Goal: Navigation & Orientation: Find specific page/section

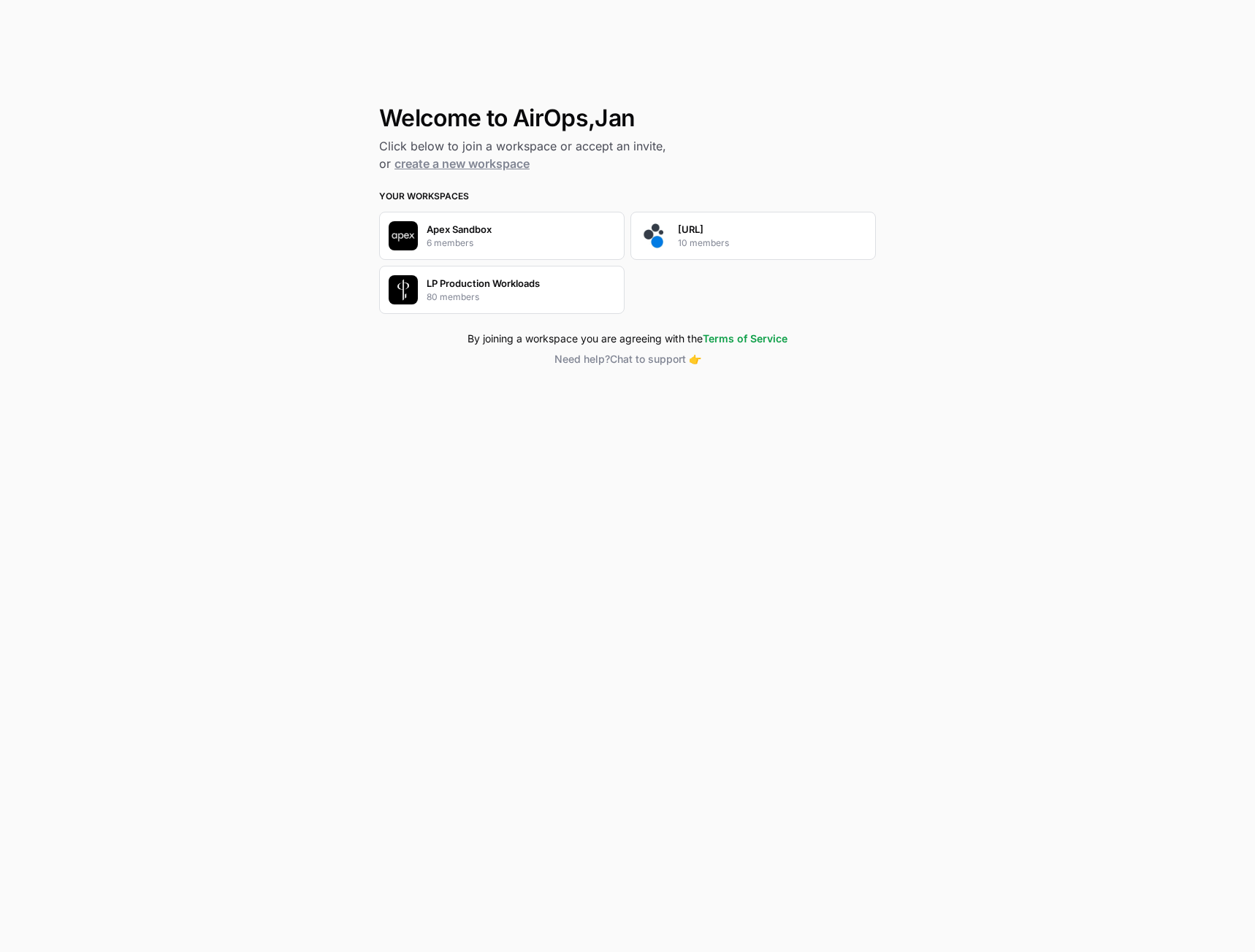
click at [685, 242] on p "10 members" at bounding box center [703, 242] width 51 height 13
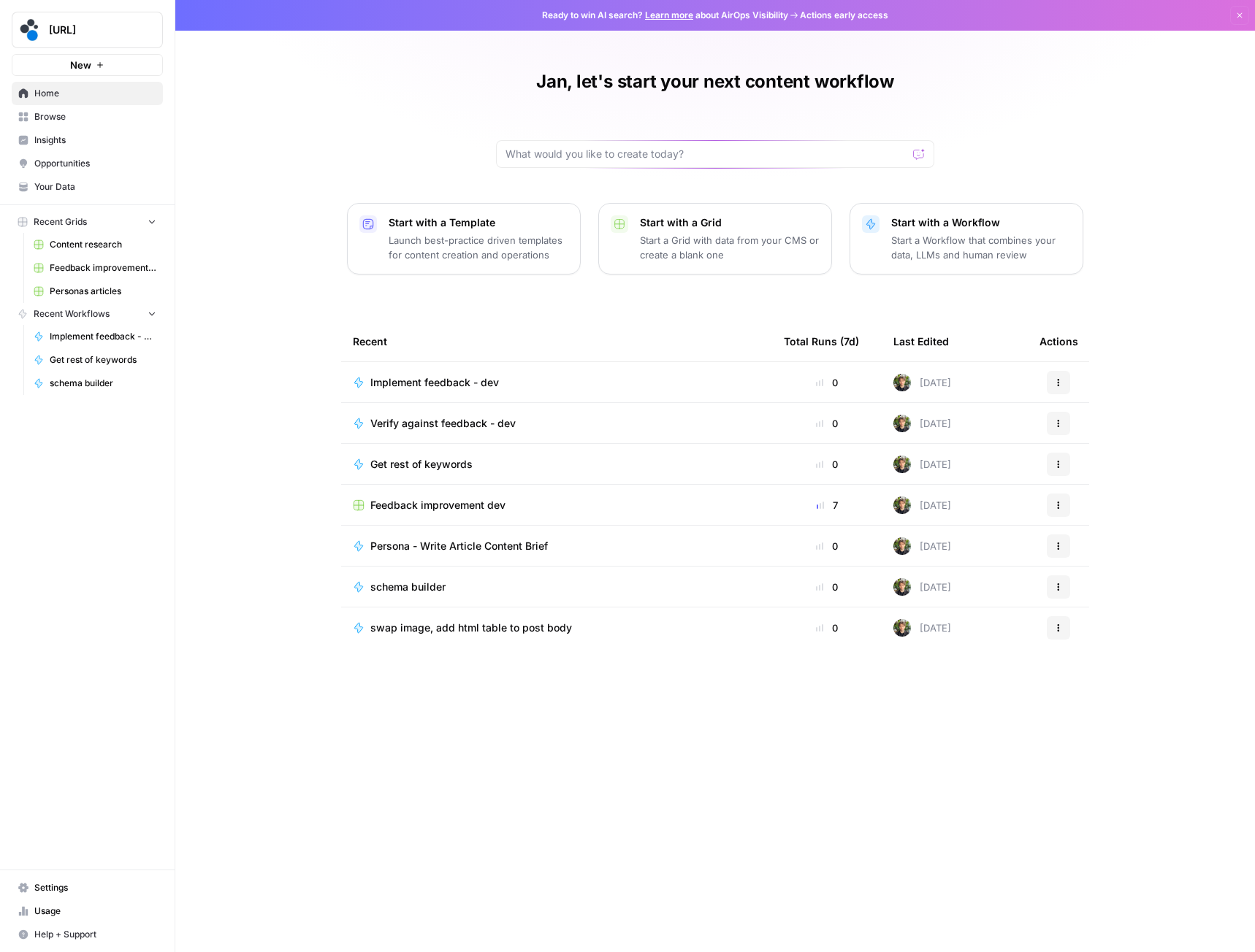
click at [82, 286] on span "Personas articles" at bounding box center [102, 291] width 106 height 13
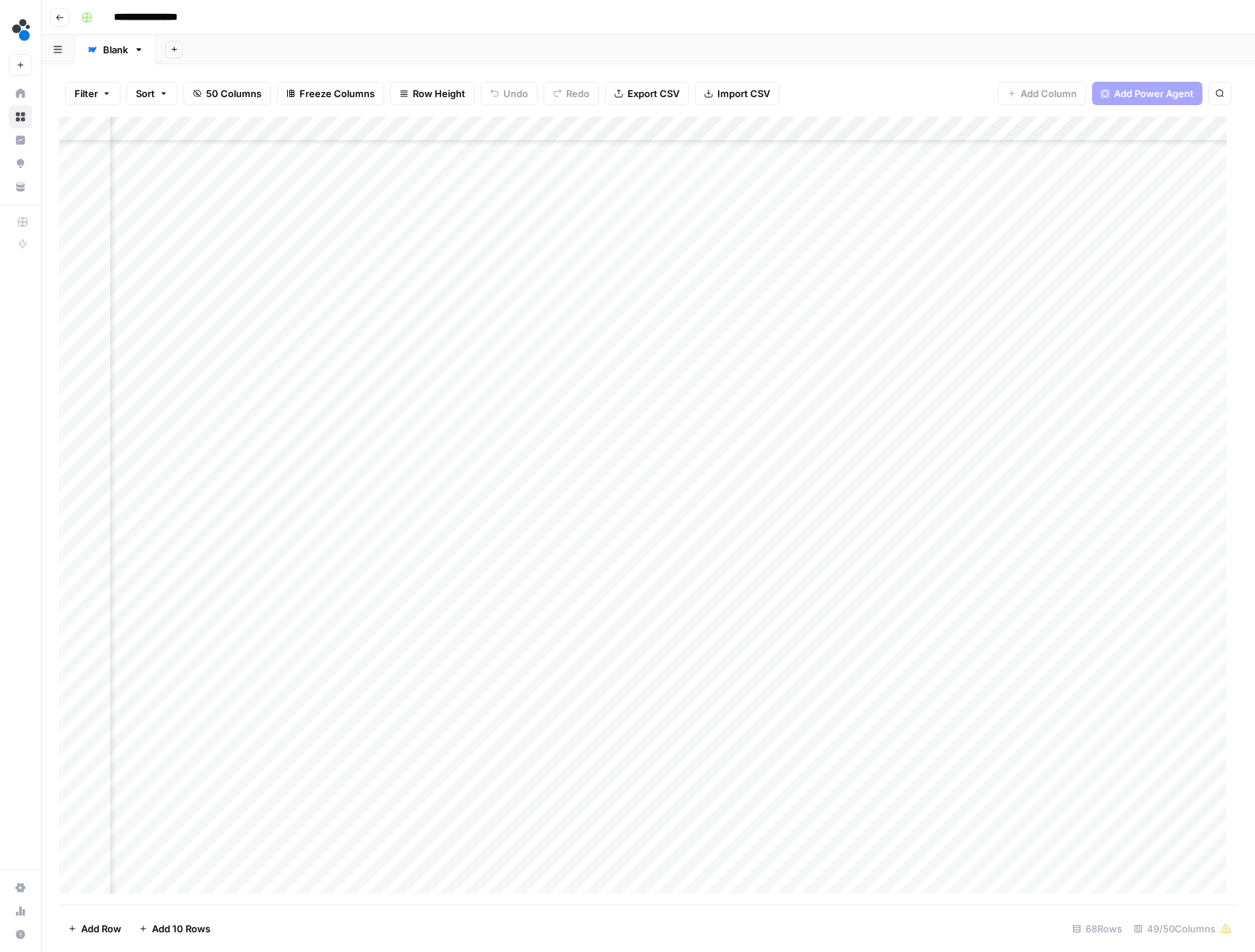
scroll to position [594, 4983]
